Goal: Task Accomplishment & Management: Manage account settings

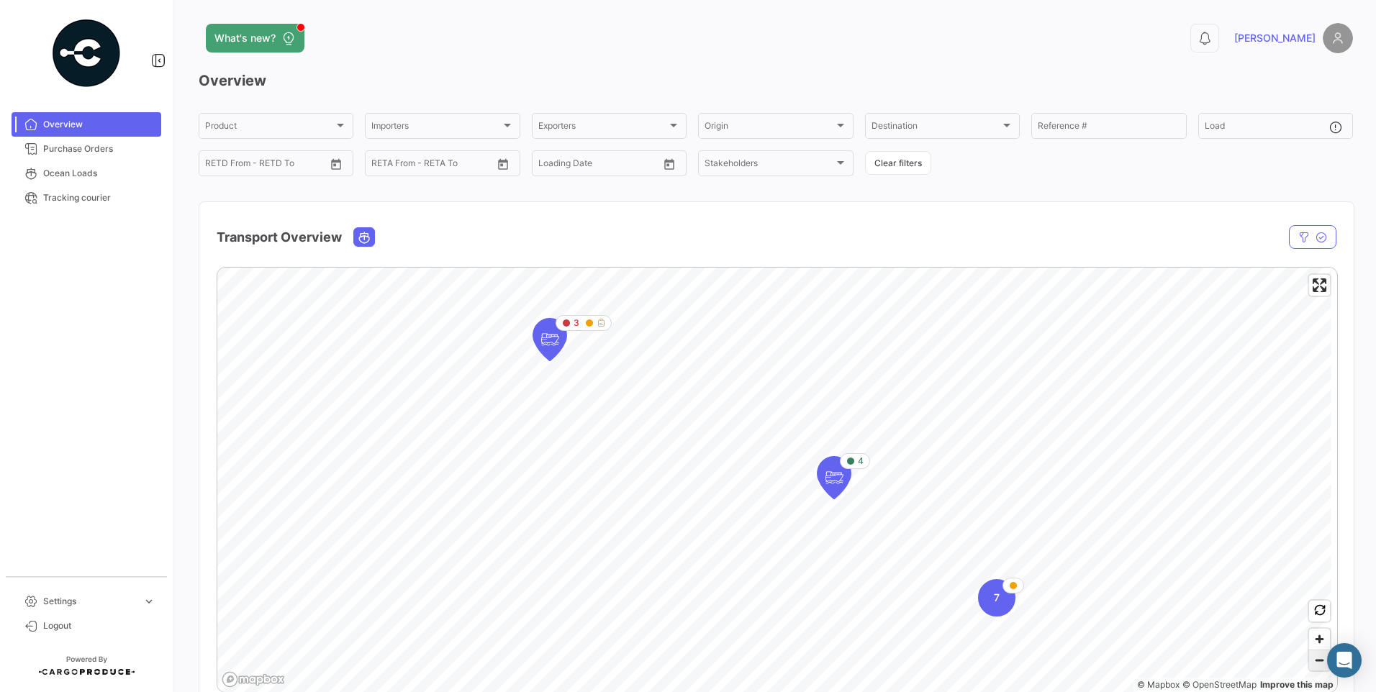
click at [1319, 665] on span "Zoom out" at bounding box center [1319, 661] width 21 height 20
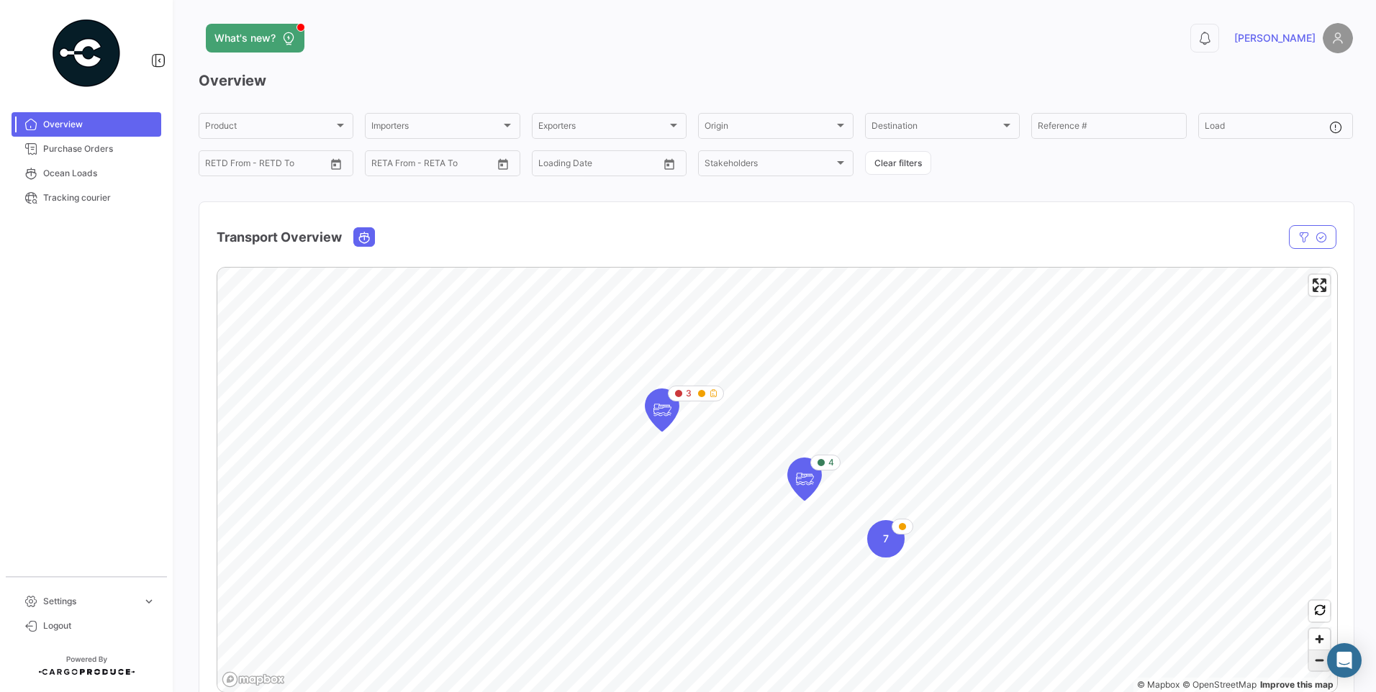
click at [1319, 665] on span "Zoom out" at bounding box center [1319, 661] width 21 height 20
click at [1314, 640] on span "Zoom in" at bounding box center [1319, 639] width 21 height 21
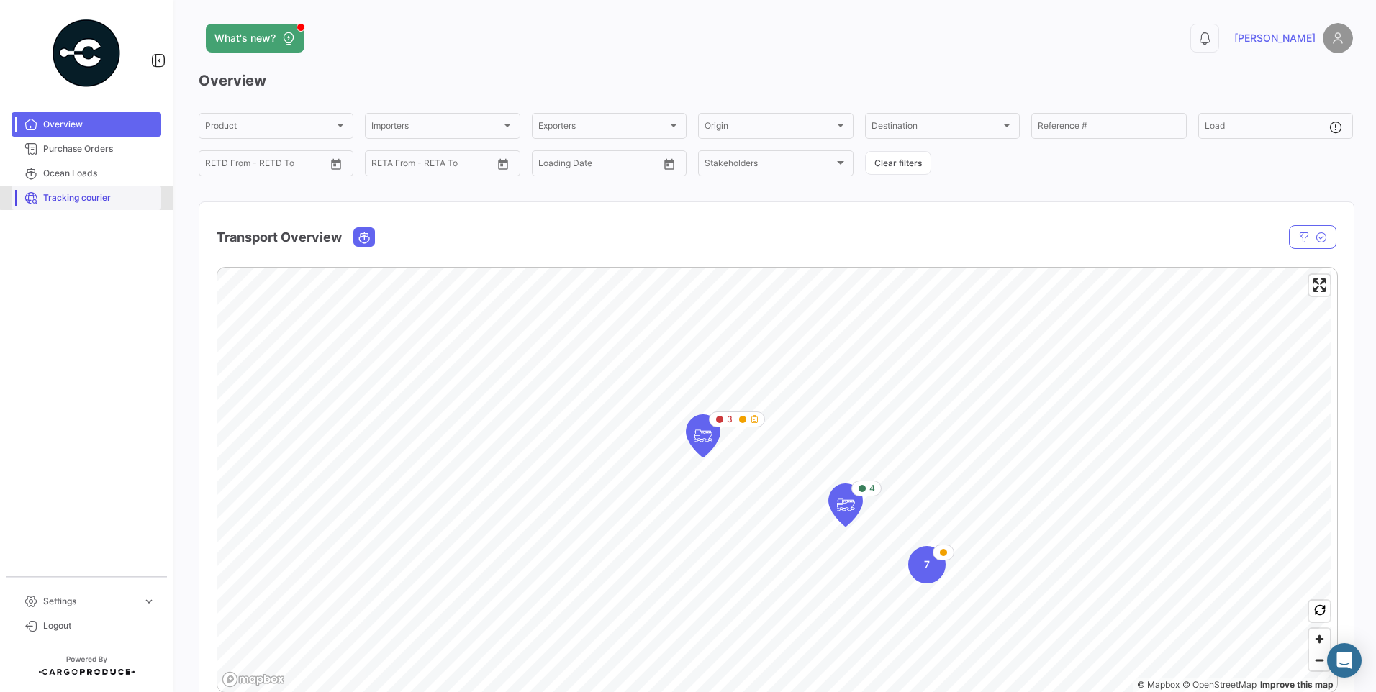
click at [109, 191] on span "Tracking courier" at bounding box center [99, 197] width 112 height 13
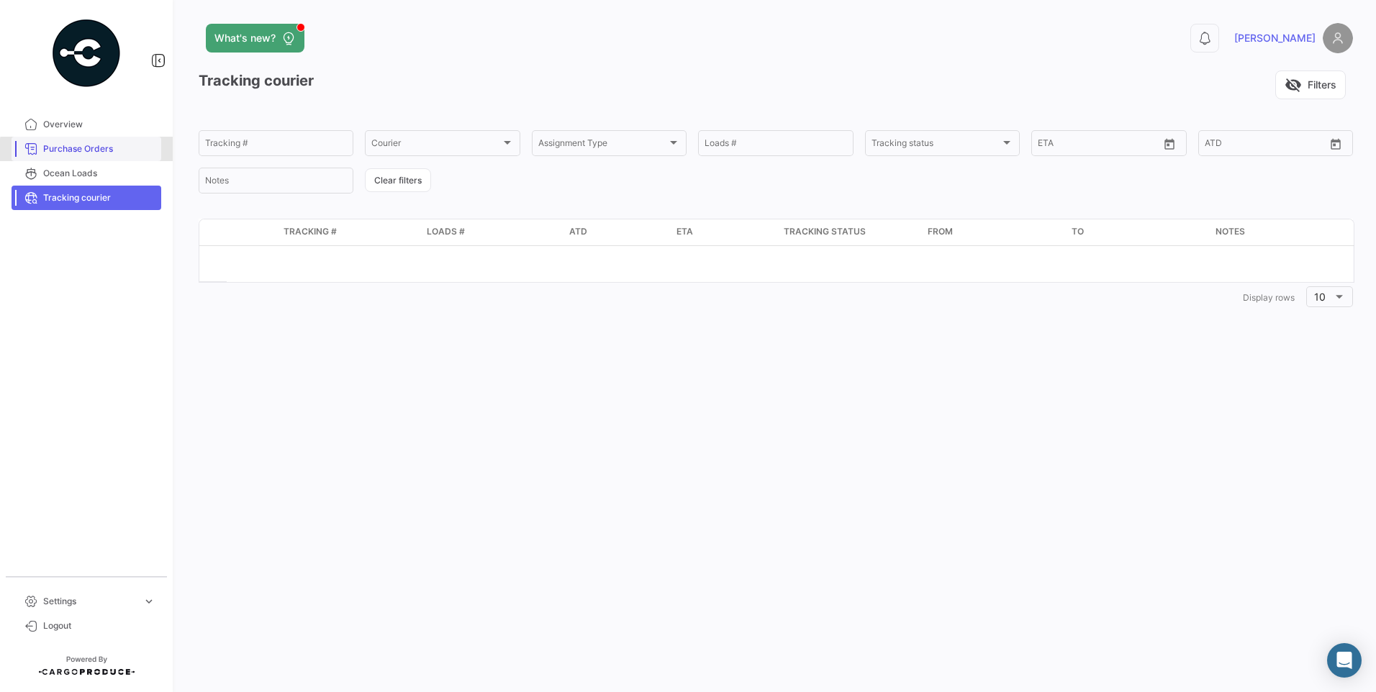
click at [104, 152] on span "Purchase Orders" at bounding box center [99, 148] width 112 height 13
click at [91, 173] on span "Ocean Loads" at bounding box center [99, 173] width 112 height 13
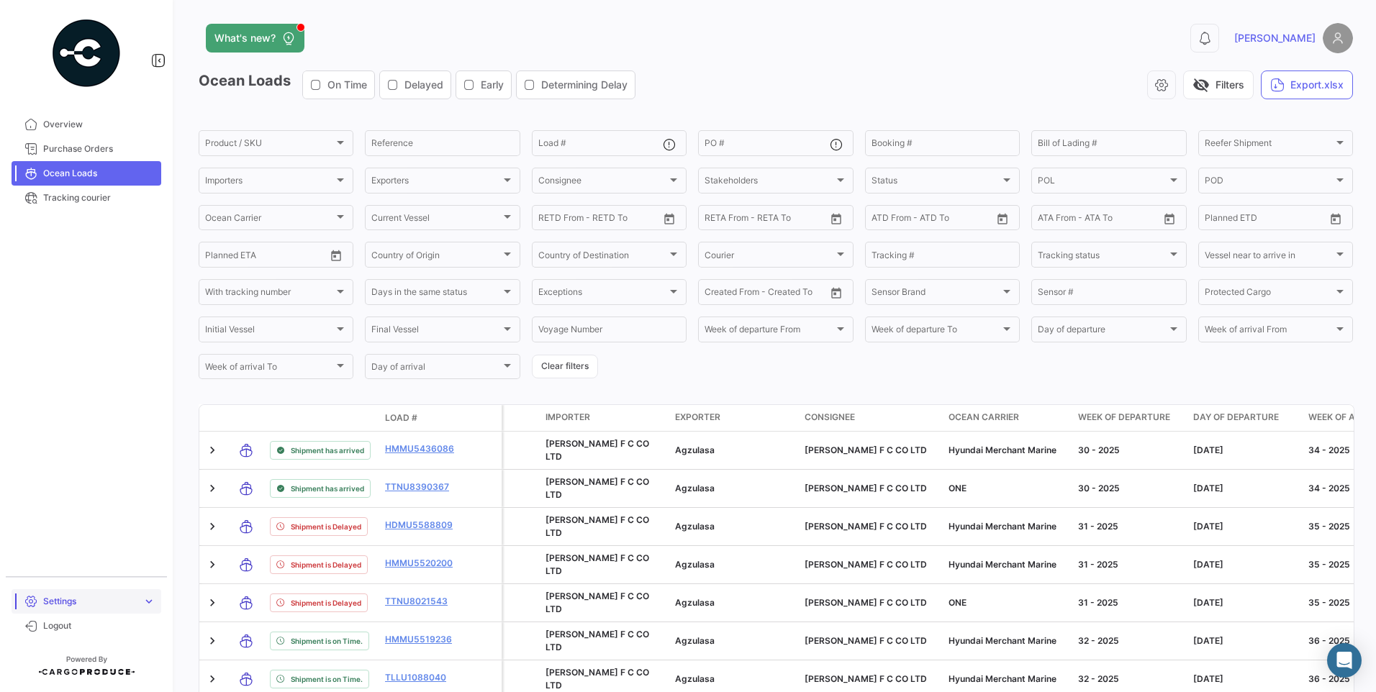
drag, startPoint x: 101, startPoint y: 146, endPoint x: 66, endPoint y: 597, distance: 451.8
click at [101, 146] on span "Purchase Orders" at bounding box center [99, 148] width 112 height 13
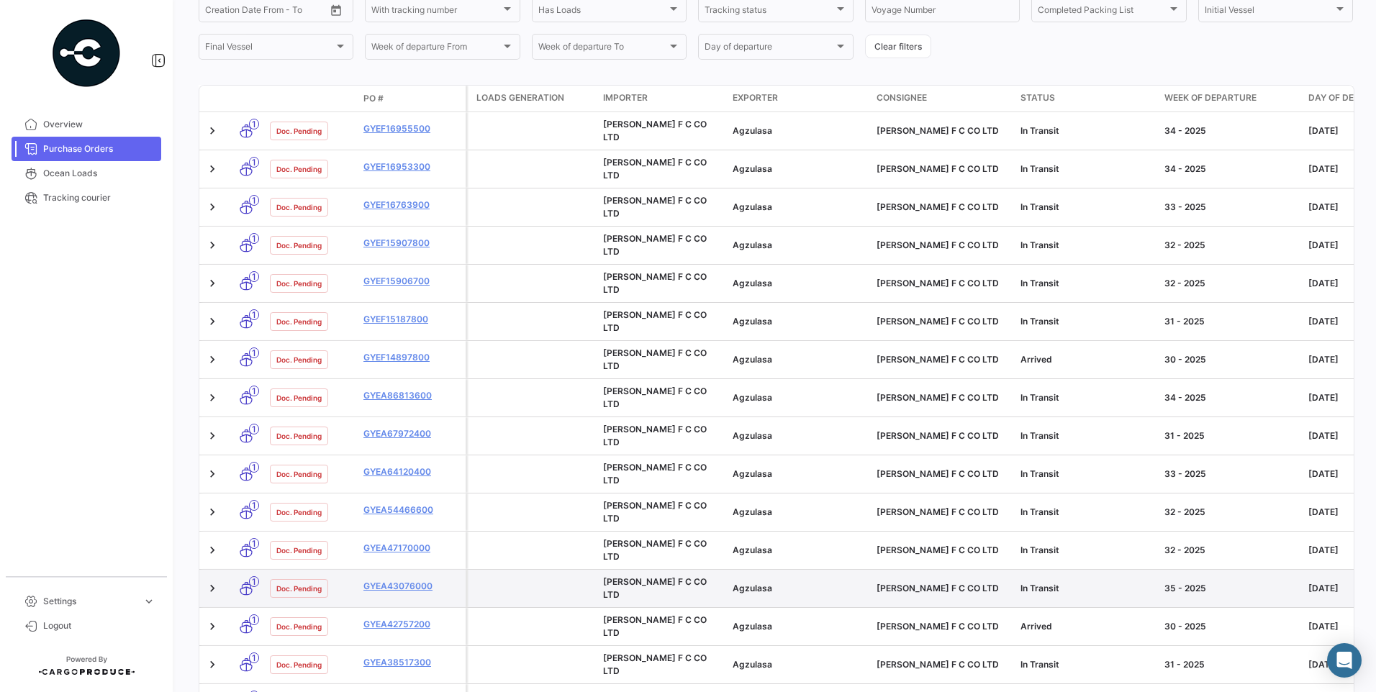
scroll to position [258, 0]
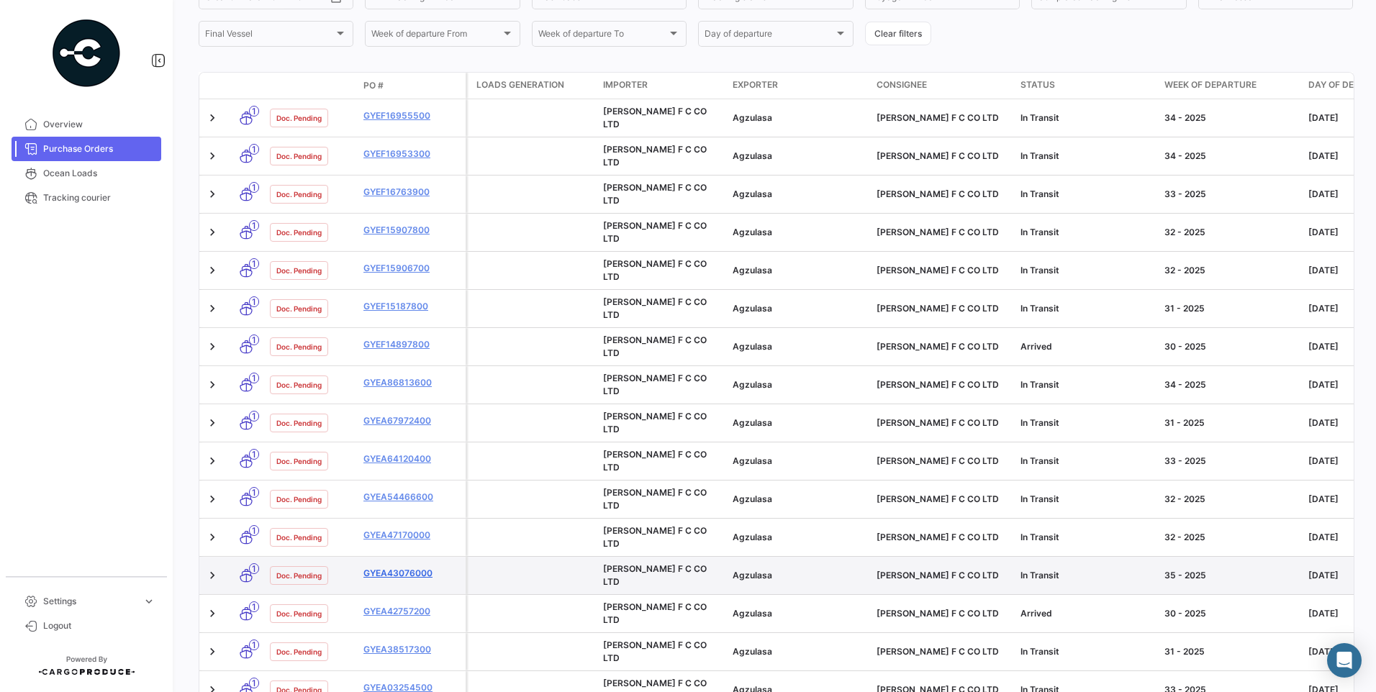
click at [406, 567] on link "GYEA43076000" at bounding box center [411, 573] width 96 height 13
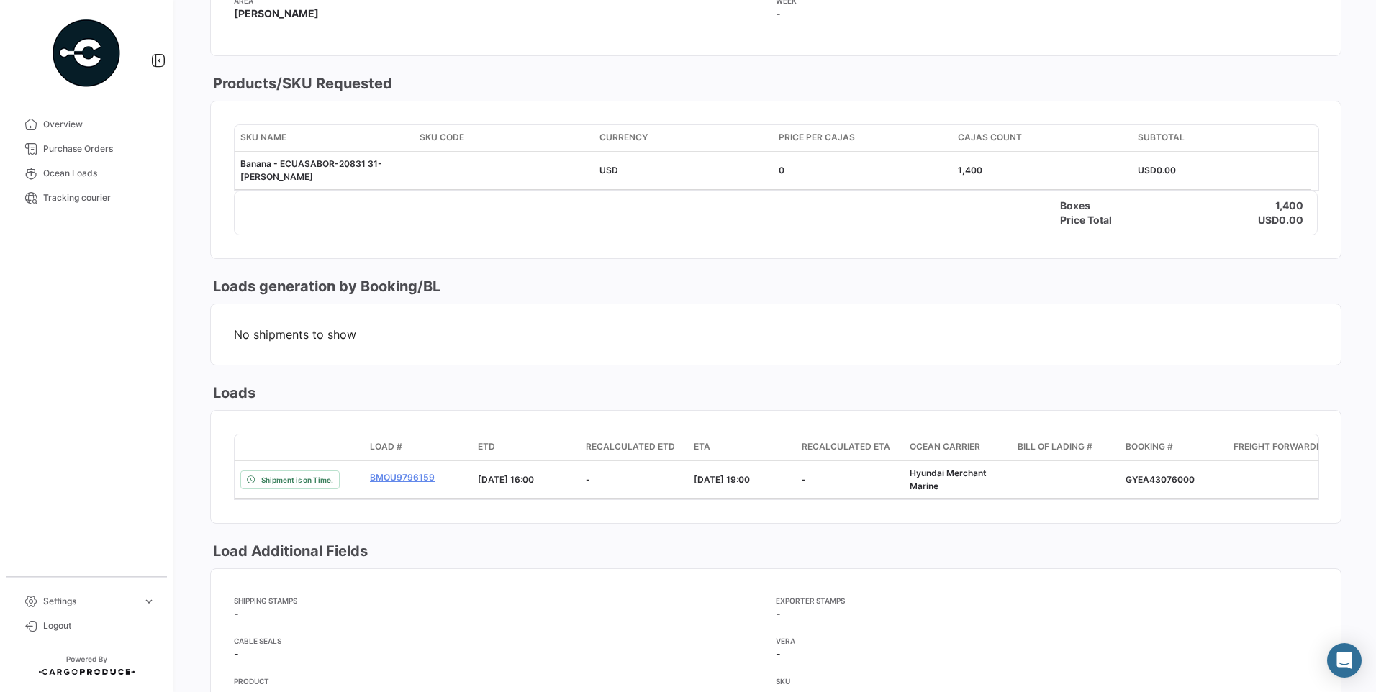
scroll to position [864, 0]
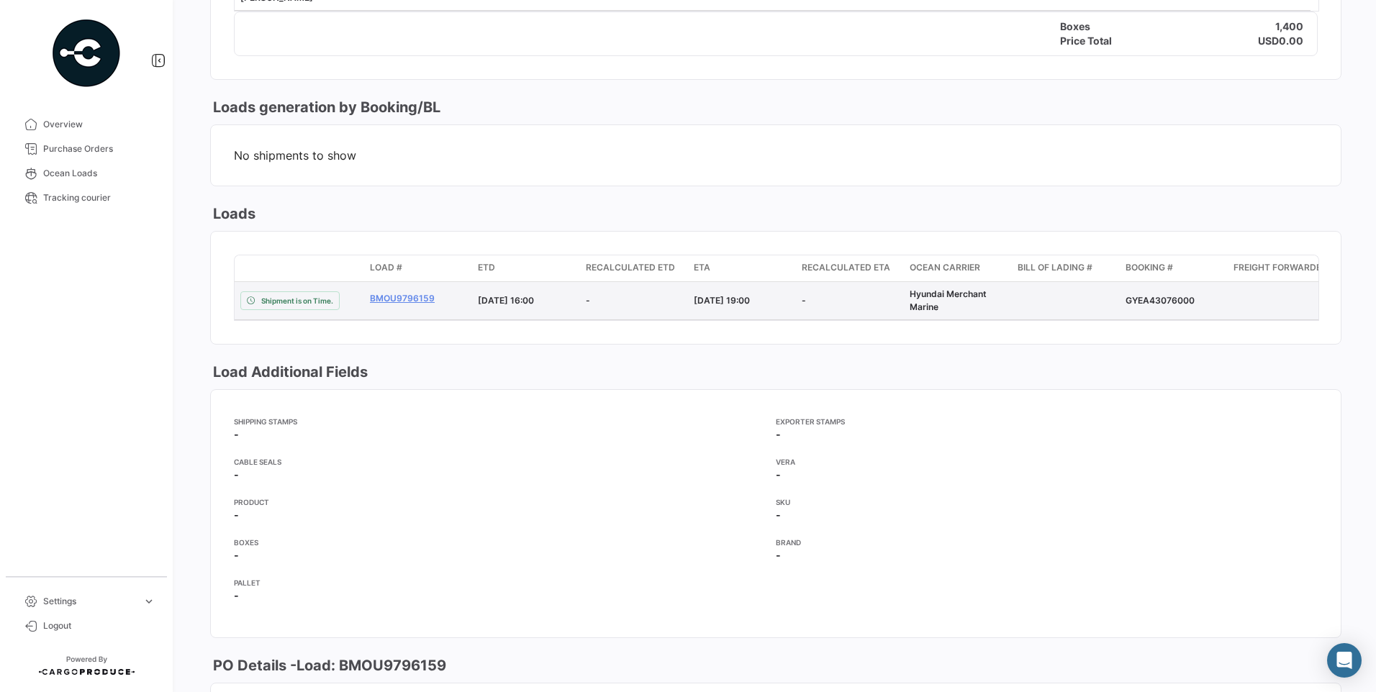
drag, startPoint x: 1125, startPoint y: 298, endPoint x: 1192, endPoint y: 302, distance: 67.1
click at [1192, 302] on div "GYEA43076000" at bounding box center [1173, 300] width 96 height 13
copy div "GYEA43076000"
drag, startPoint x: 366, startPoint y: 298, endPoint x: 431, endPoint y: 300, distance: 65.5
click at [431, 300] on datatable-body-cell "BMOU9796159" at bounding box center [418, 300] width 108 height 37
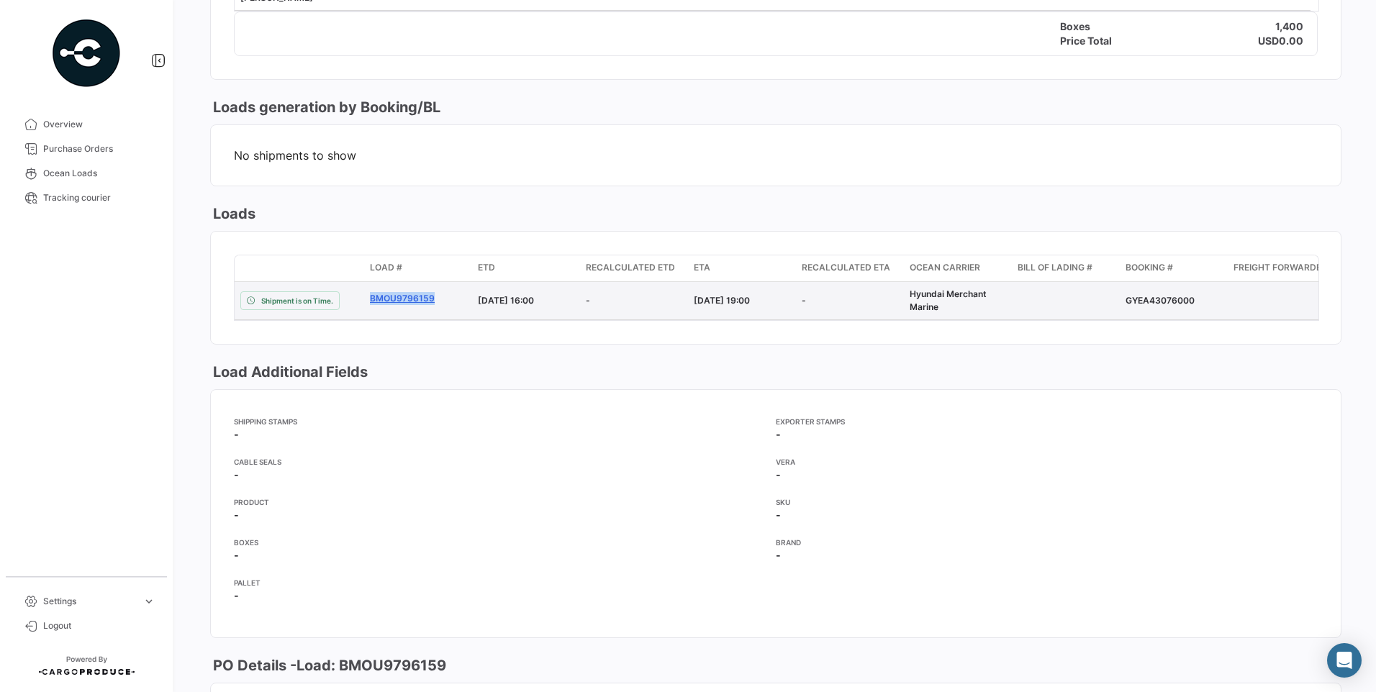
copy link "BMOU9796159"
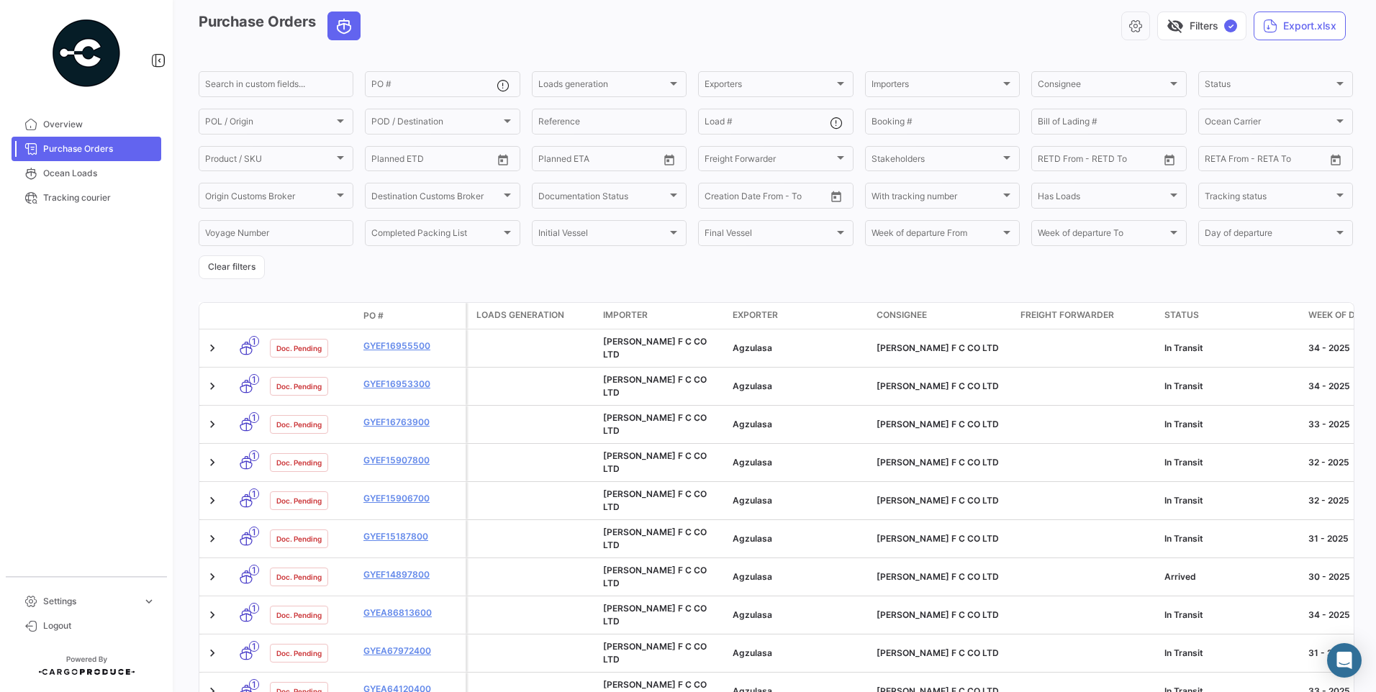
scroll to position [1, 0]
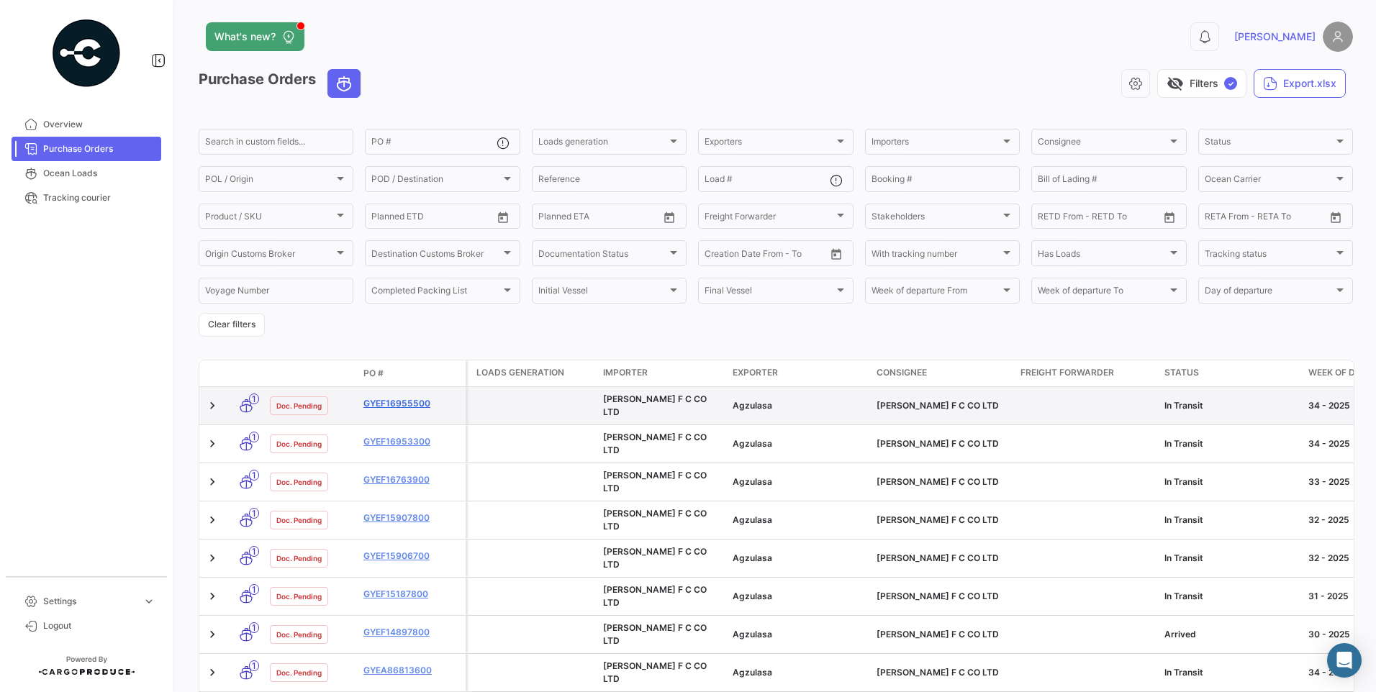
click at [394, 404] on link "GYEF16955500" at bounding box center [411, 403] width 96 height 13
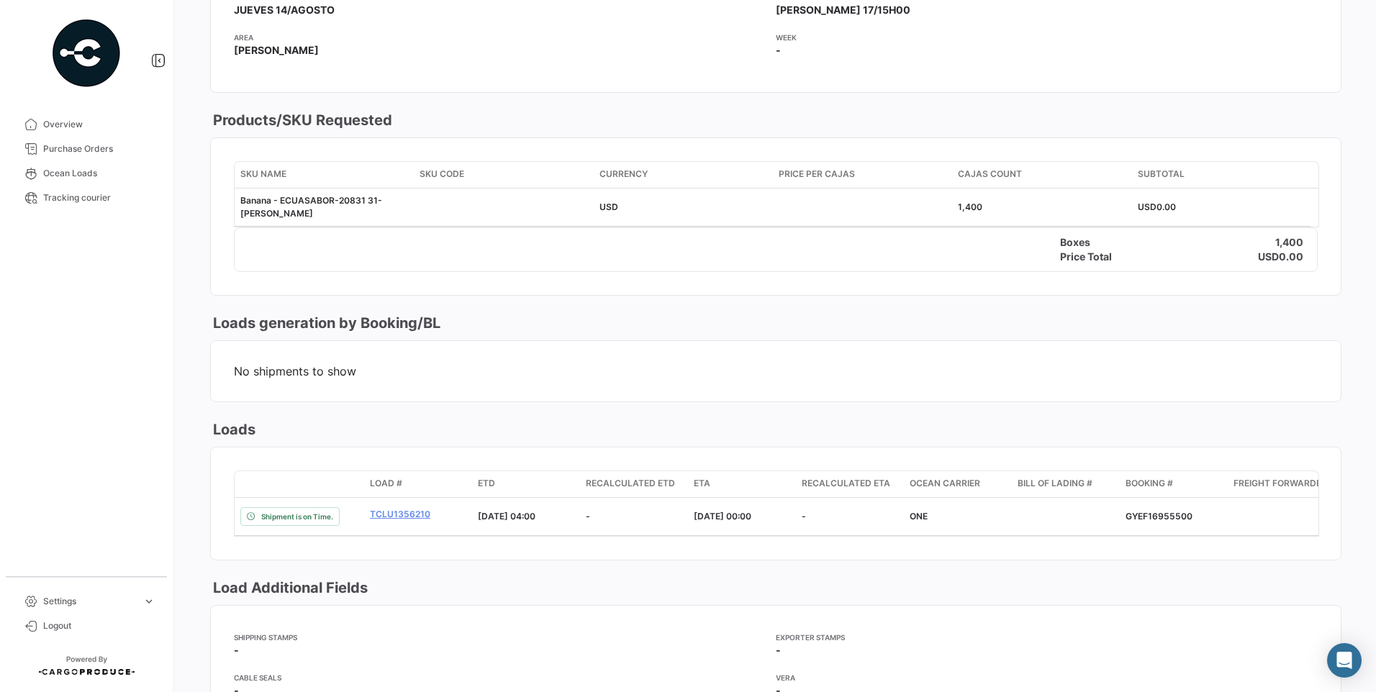
scroll to position [720, 0]
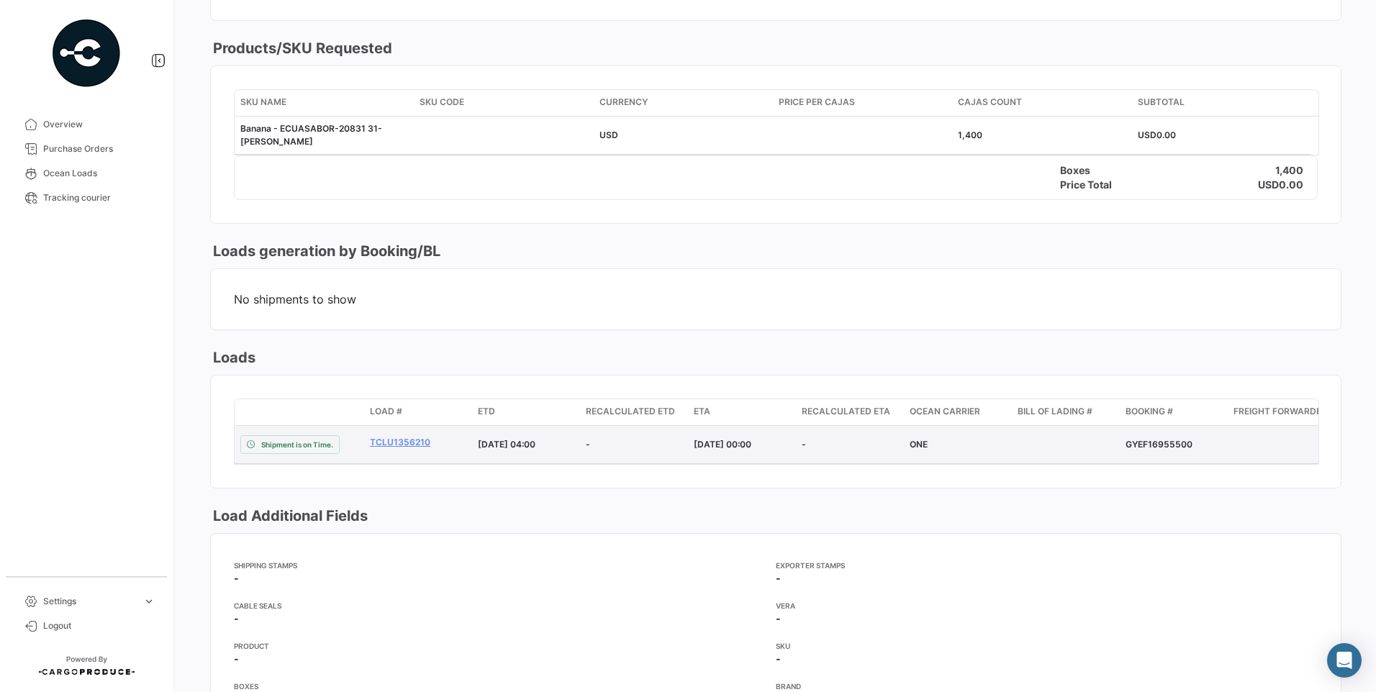
drag, startPoint x: 1123, startPoint y: 445, endPoint x: 1190, endPoint y: 445, distance: 67.6
click at [1190, 445] on datatable-body-cell "GYEF16955500" at bounding box center [1174, 444] width 108 height 37
copy div "GYEF16955500"
drag, startPoint x: 365, startPoint y: 445, endPoint x: 427, endPoint y: 445, distance: 62.6
click at [427, 445] on datatable-body-cell "TCLU1356210" at bounding box center [418, 444] width 108 height 37
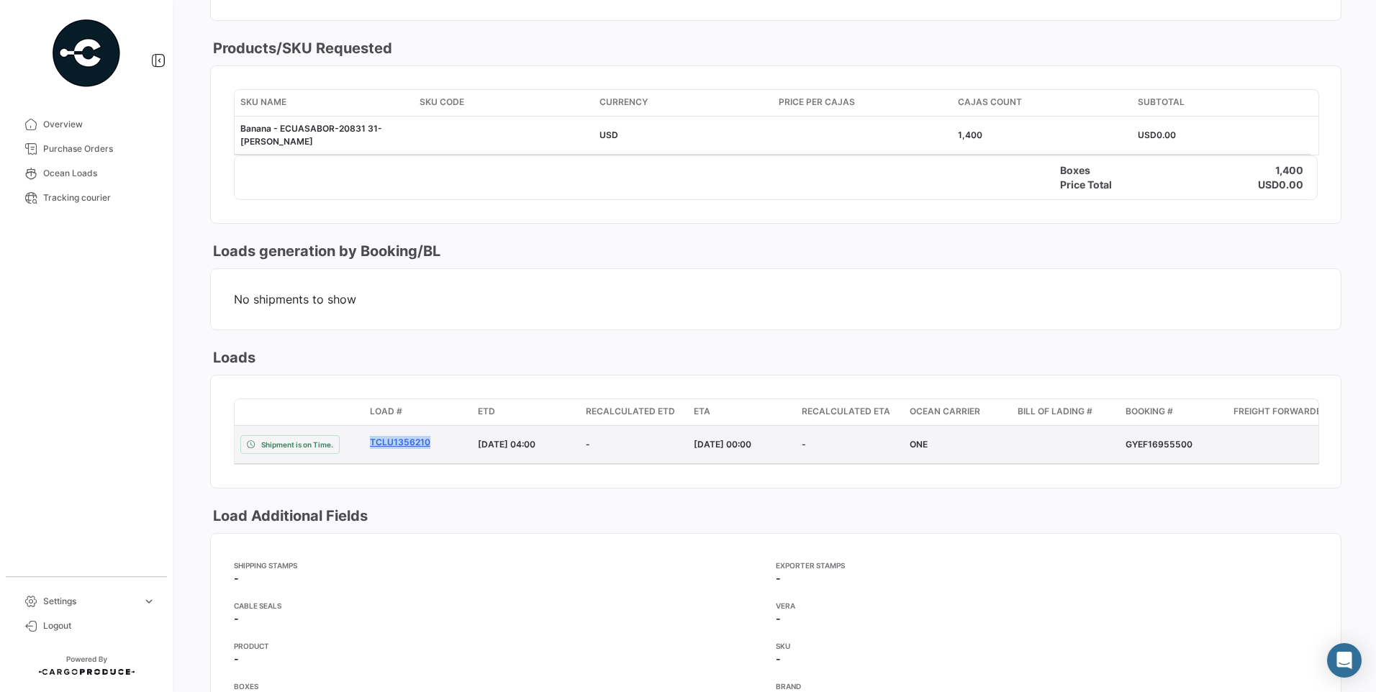
copy link "TCLU1356210"
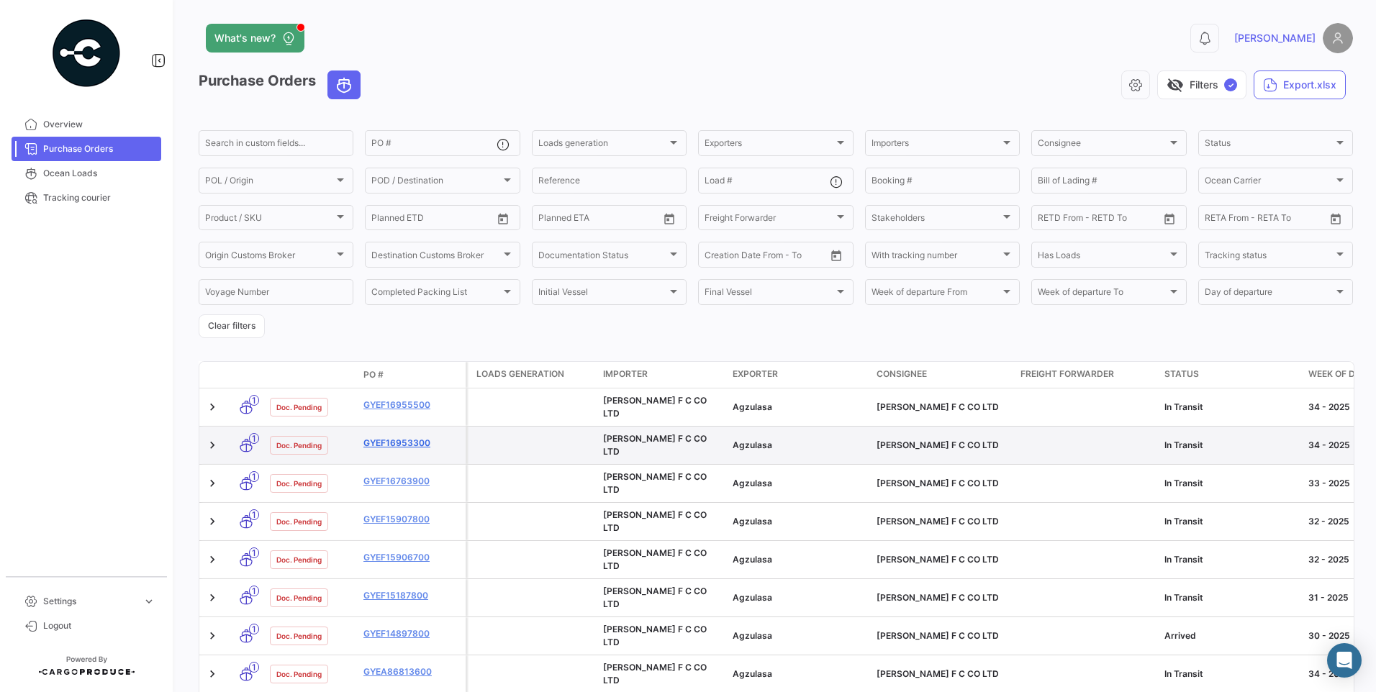
click at [414, 437] on link "GYEF16953300" at bounding box center [411, 443] width 96 height 13
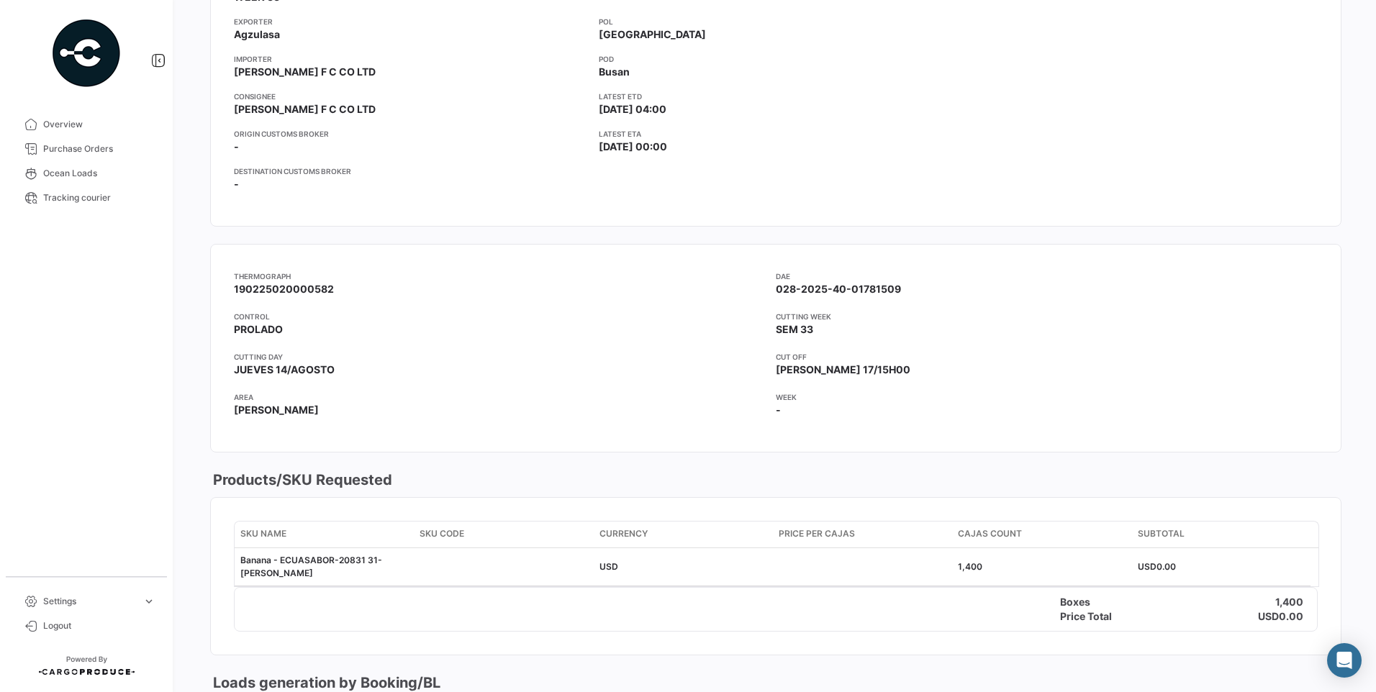
scroll to position [648, 0]
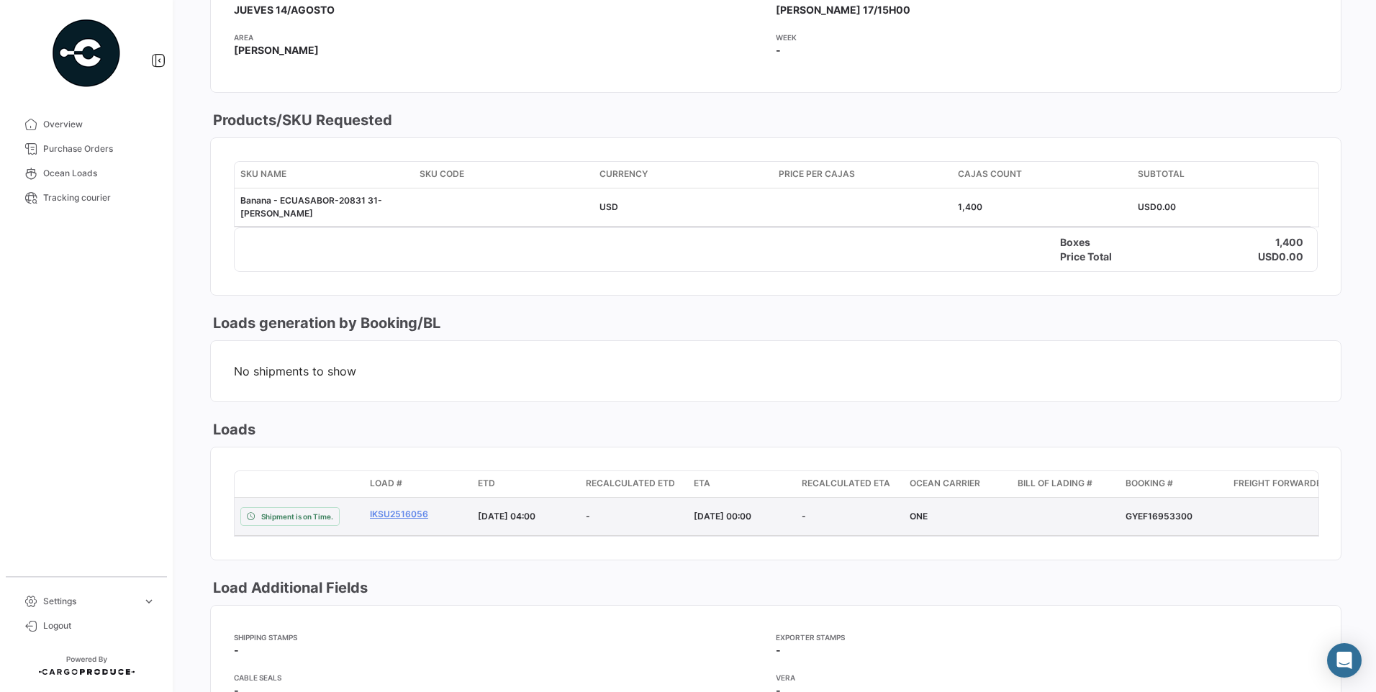
drag, startPoint x: 1118, startPoint y: 517, endPoint x: 1184, endPoint y: 514, distance: 65.5
drag, startPoint x: 1127, startPoint y: 514, endPoint x: 1190, endPoint y: 517, distance: 63.4
click at [1190, 517] on div "GYEF16953300" at bounding box center [1173, 516] width 96 height 13
copy div "GYEF16953300"
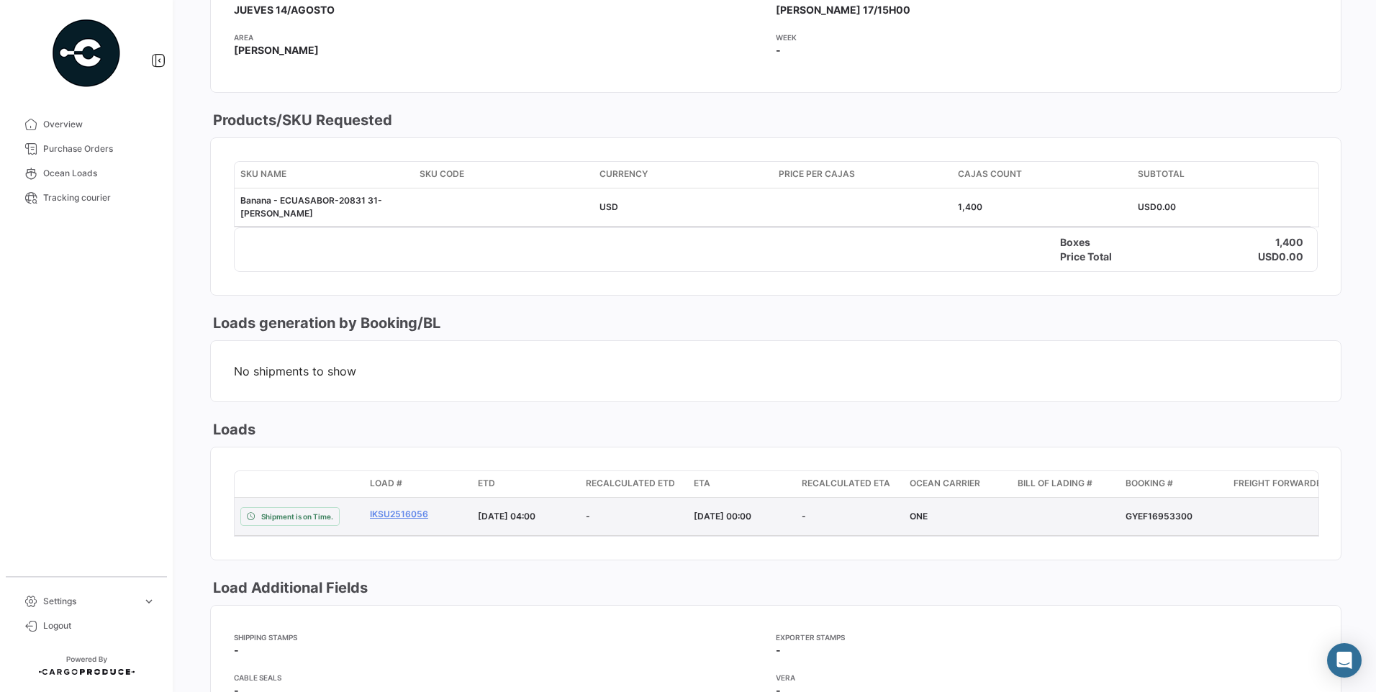
copy div "GYEF16953300"
drag, startPoint x: 363, startPoint y: 515, endPoint x: 426, endPoint y: 512, distance: 63.4
copy div "IKSU2516056"
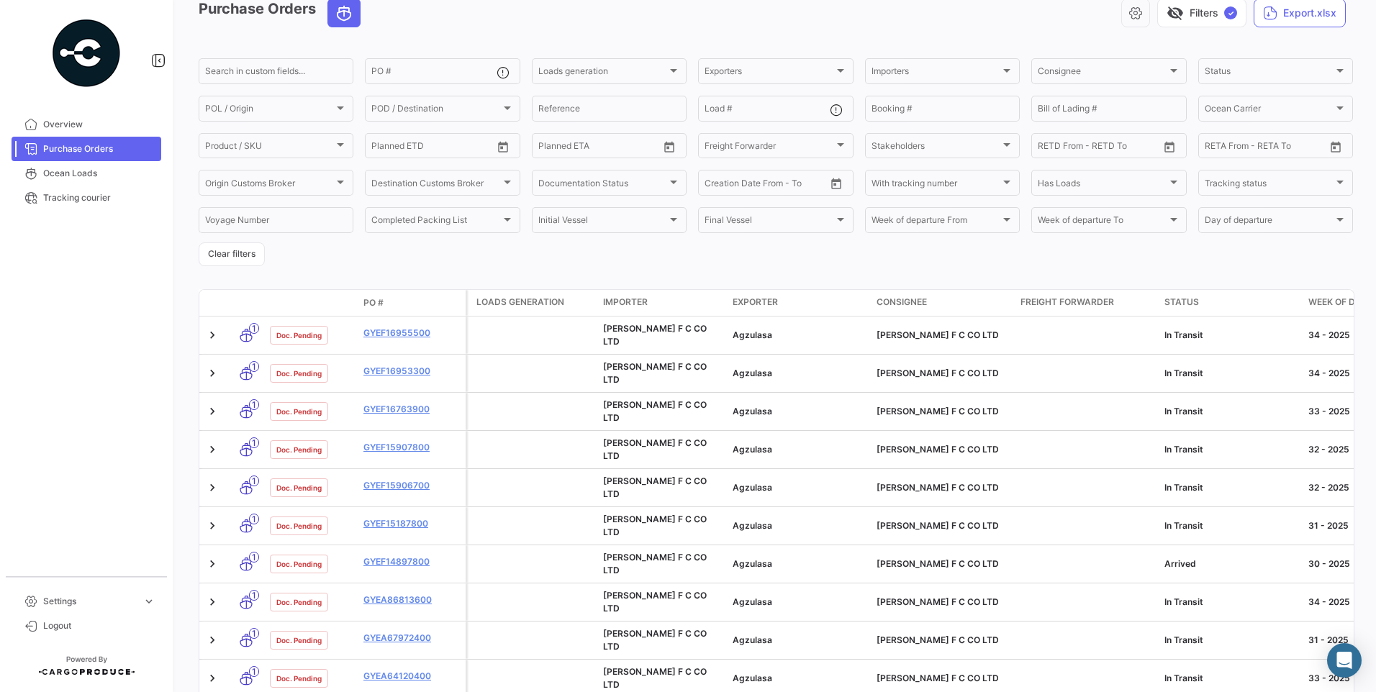
scroll to position [289, 0]
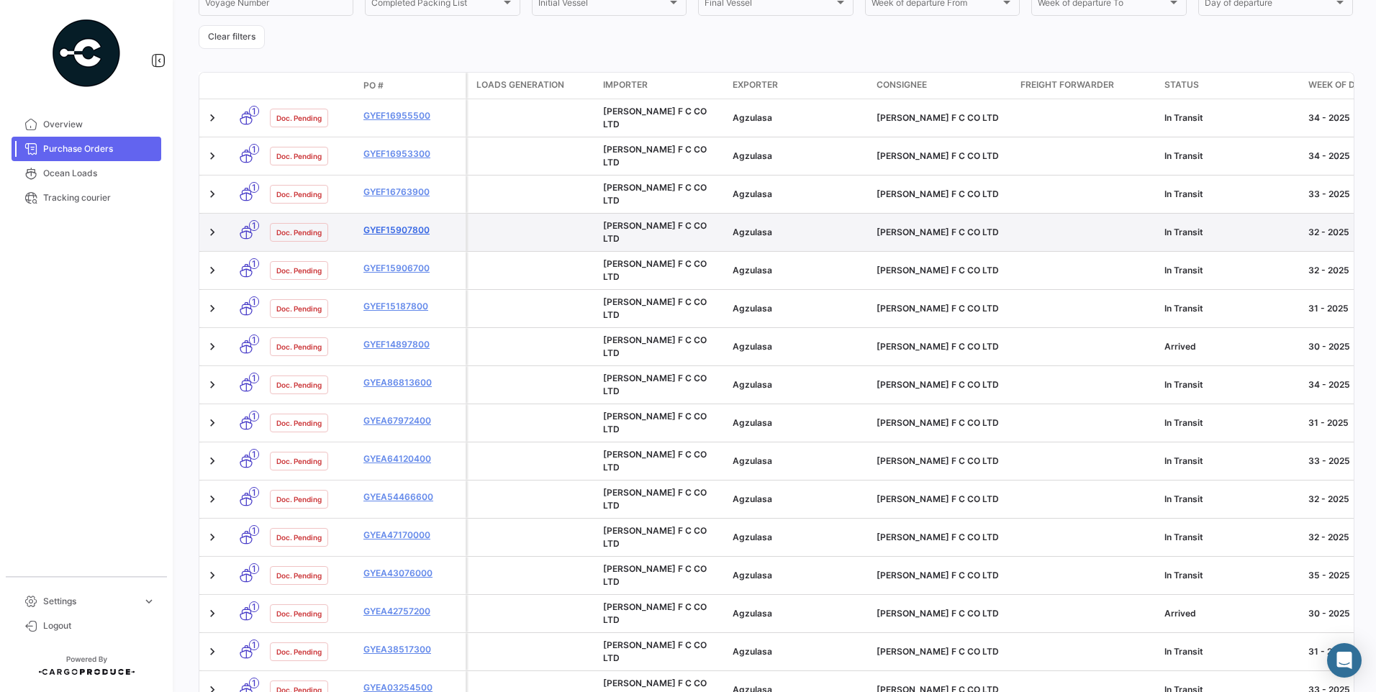
click at [416, 224] on link "GYEF15907800" at bounding box center [411, 230] width 96 height 13
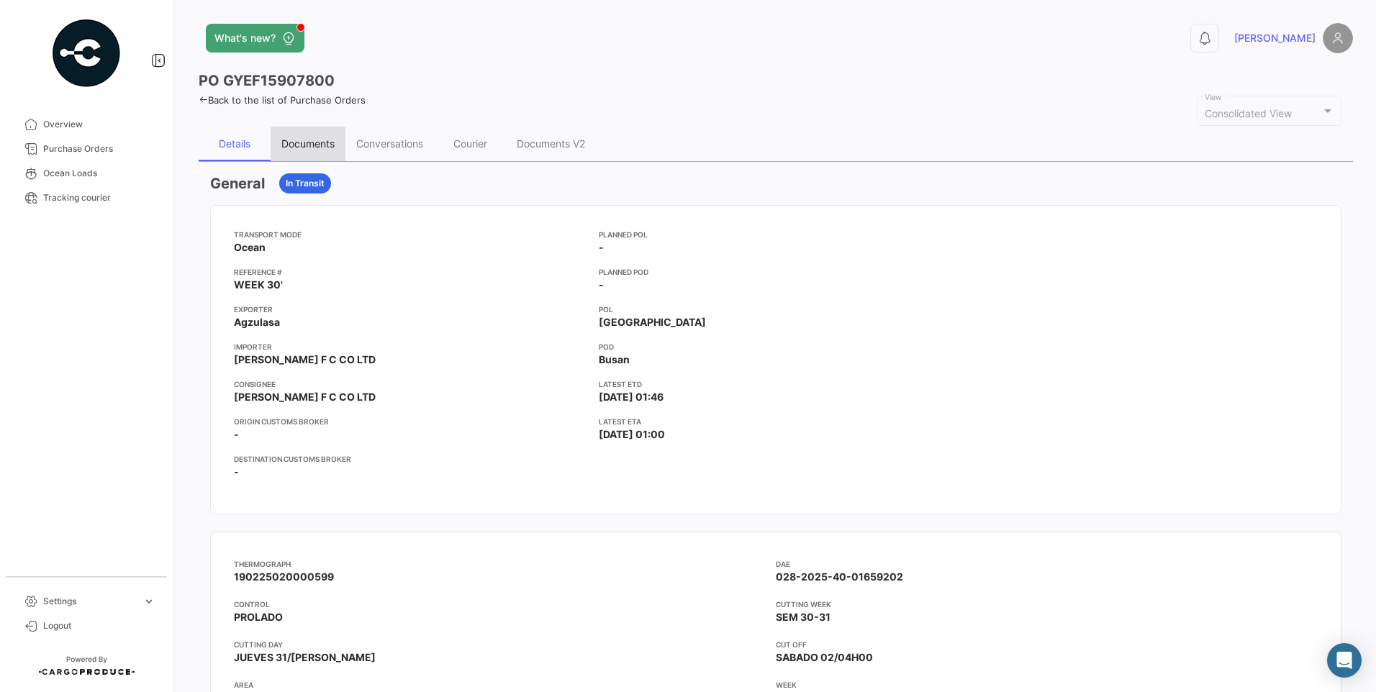
click at [307, 133] on div "Documents" at bounding box center [308, 144] width 75 height 35
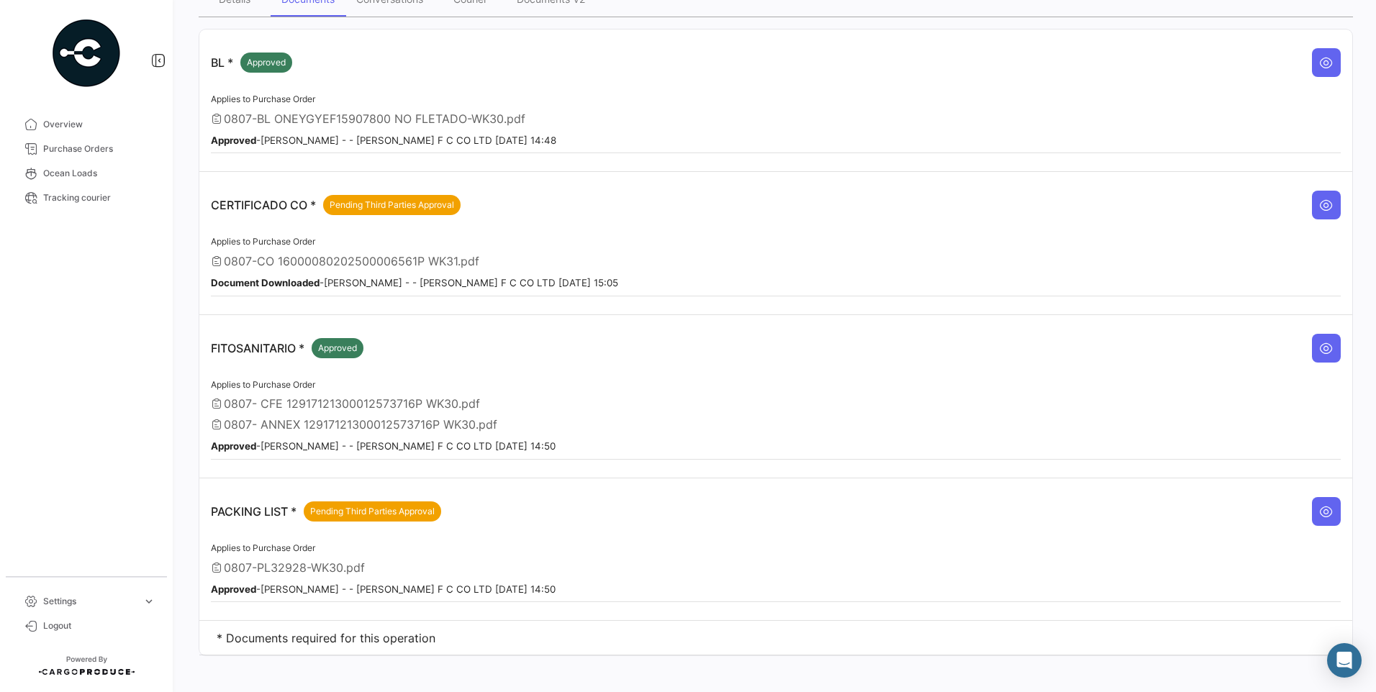
scroll to position [155, 0]
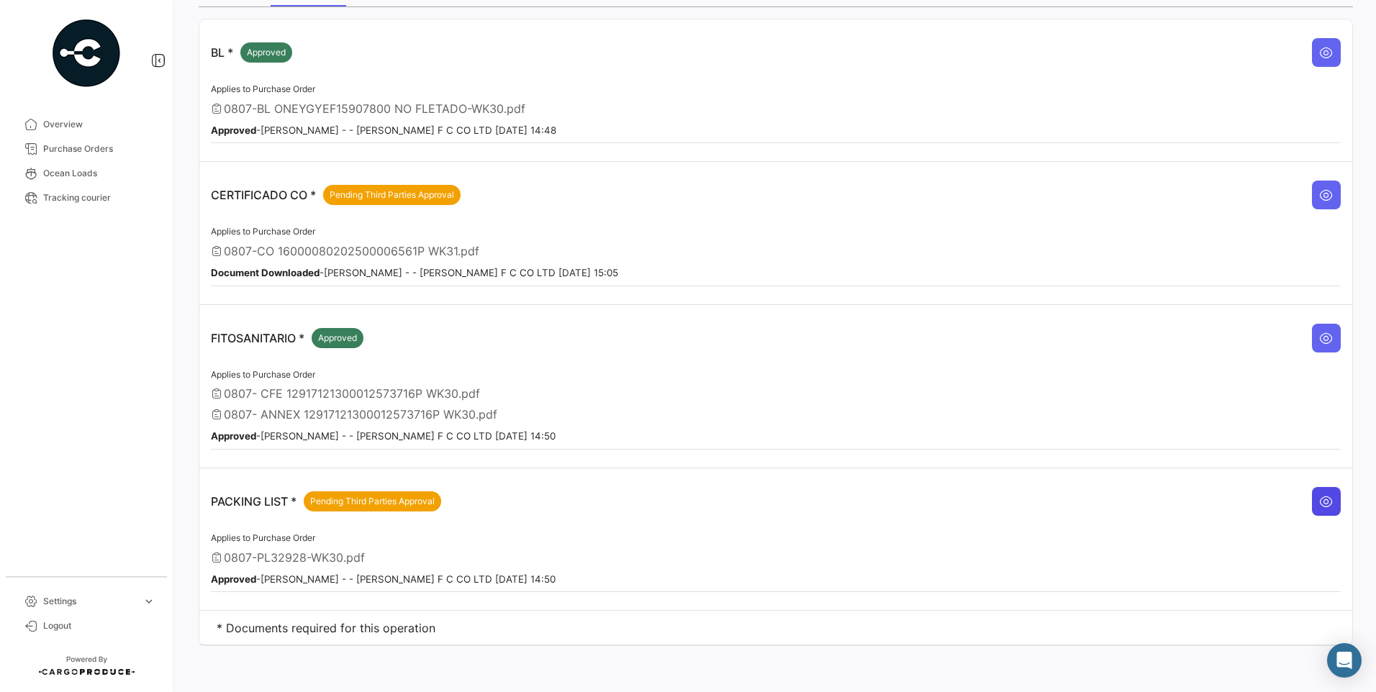
click at [1319, 503] on icon at bounding box center [1326, 501] width 14 height 14
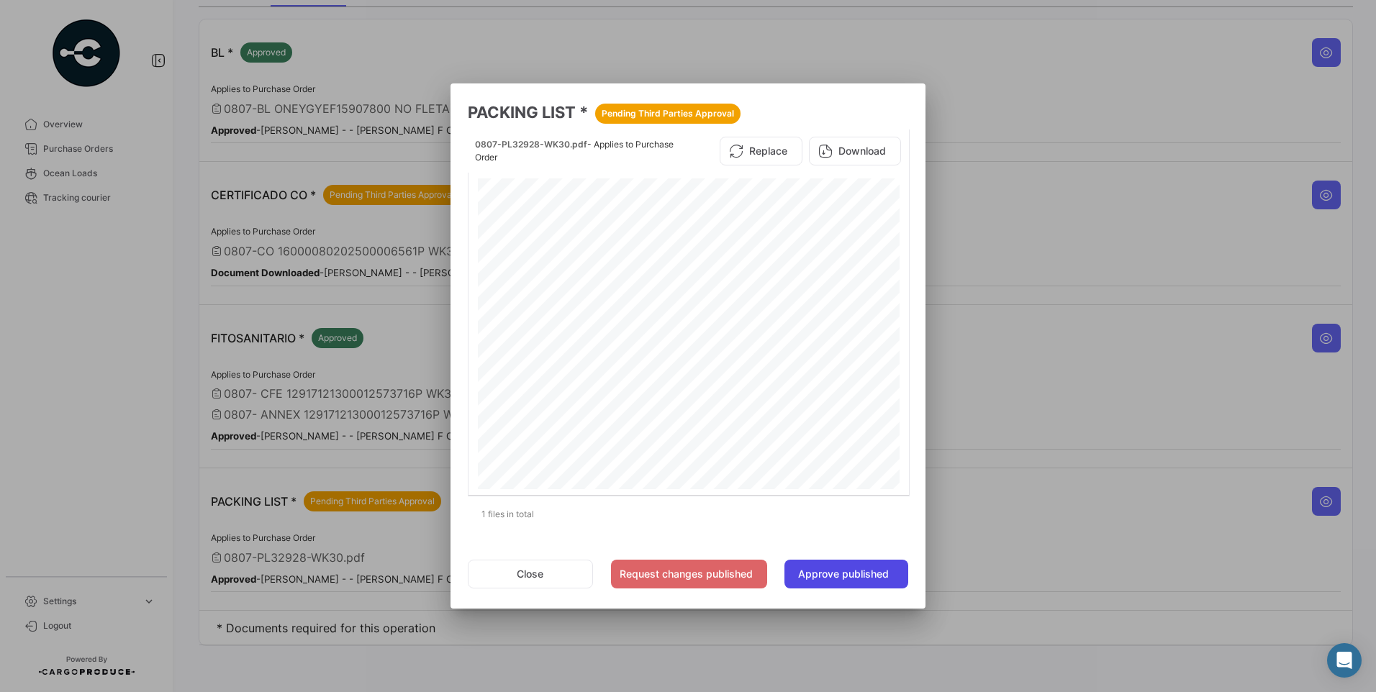
click at [881, 580] on button "Approve published" at bounding box center [846, 574] width 124 height 29
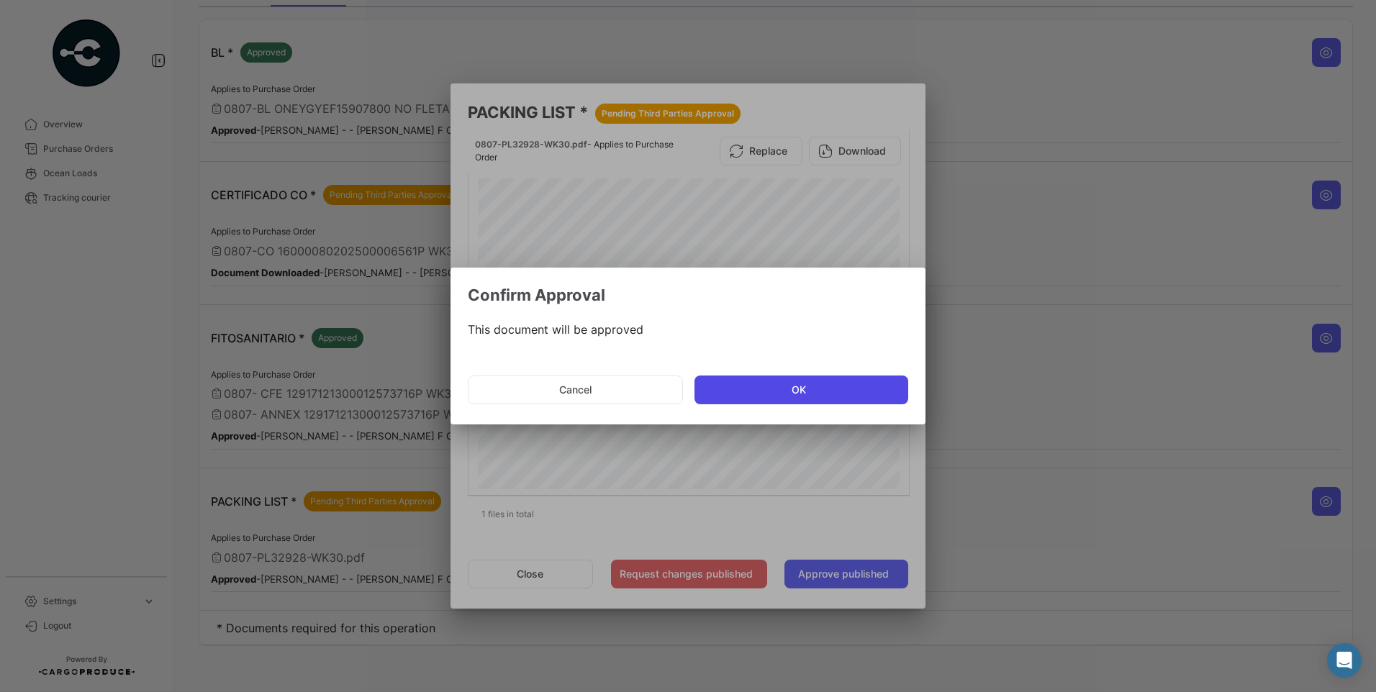
click at [823, 383] on button "OK" at bounding box center [801, 390] width 214 height 29
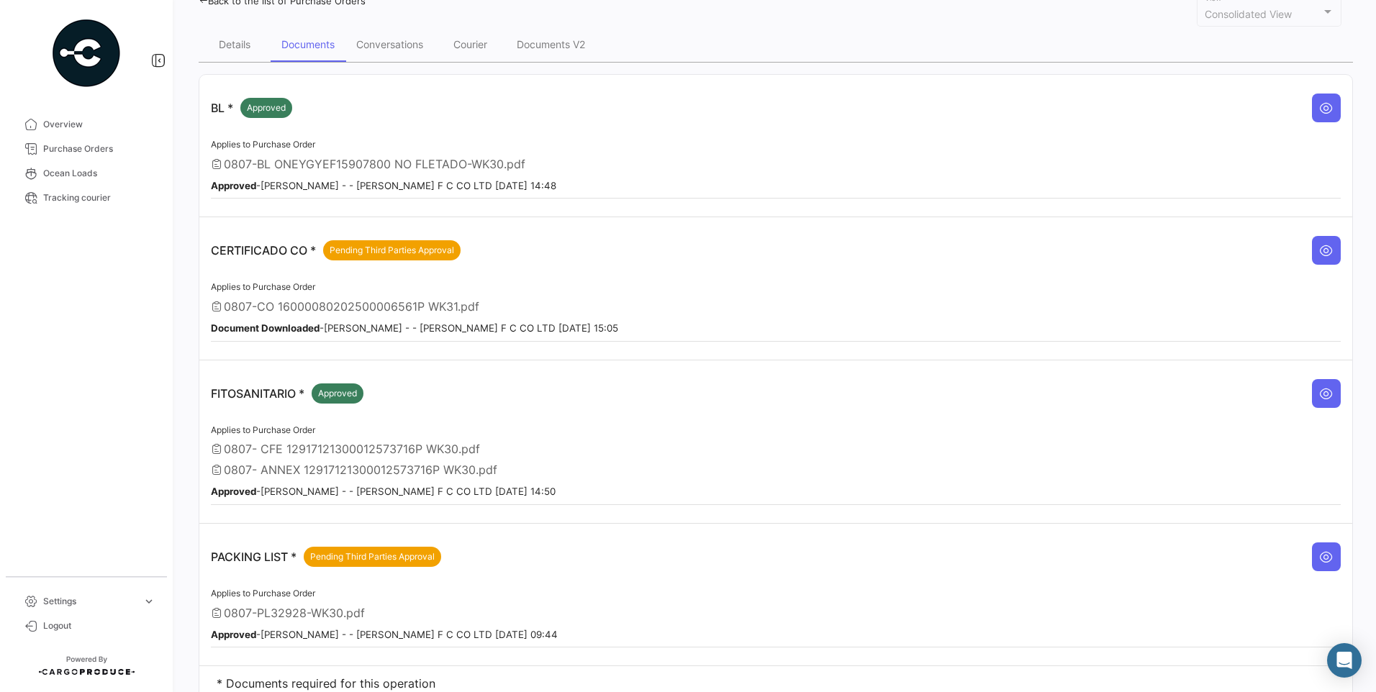
scroll to position [11, 0]
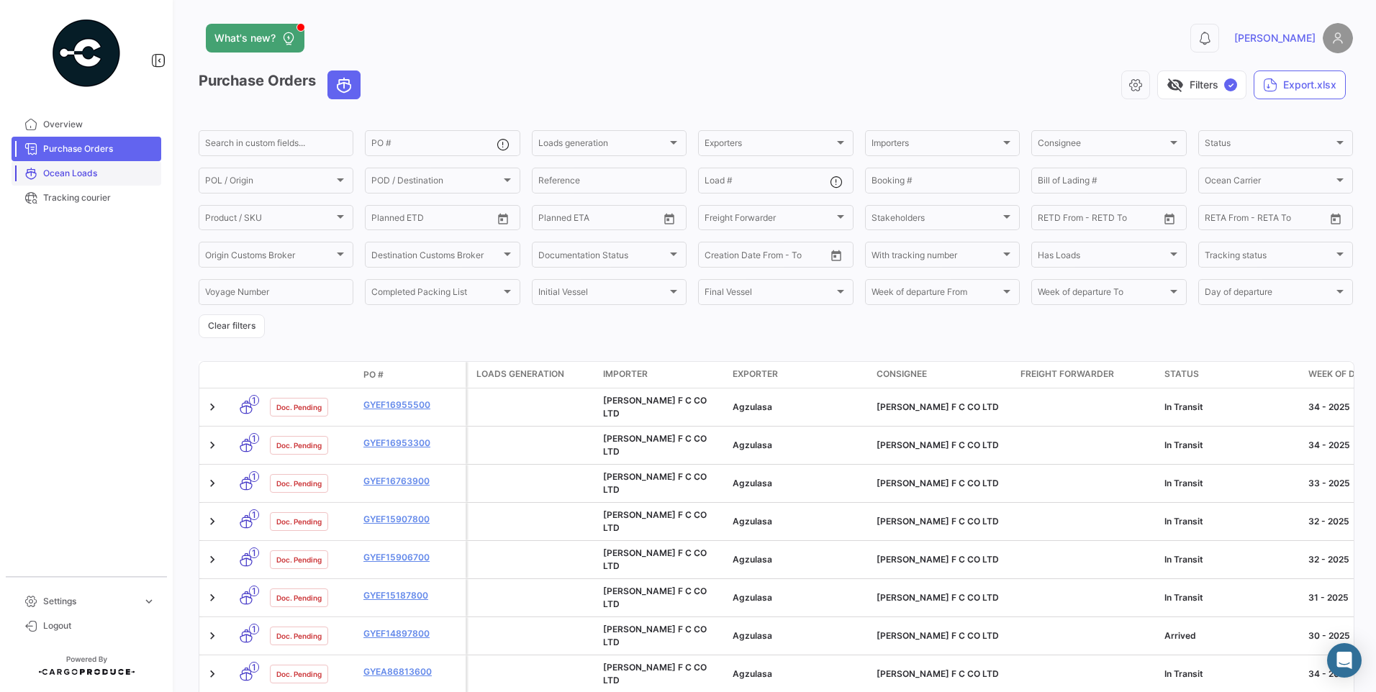
click at [83, 170] on span "Ocean Loads" at bounding box center [99, 173] width 112 height 13
